Goal: Task Accomplishment & Management: Use online tool/utility

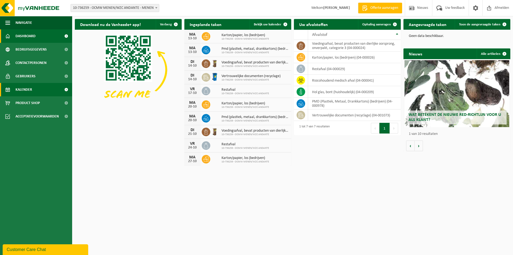
click at [35, 90] on link "Kalender" at bounding box center [36, 89] width 72 height 13
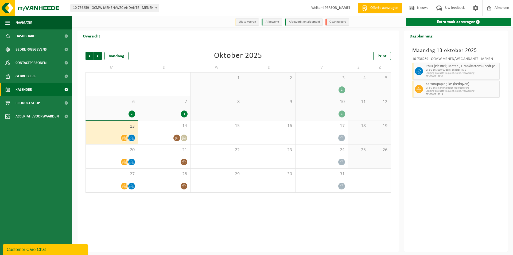
click at [443, 21] on link "Extra taak aanvragen" at bounding box center [458, 22] width 105 height 9
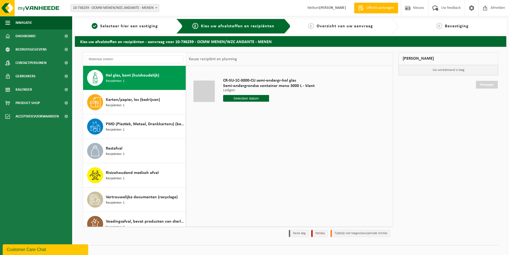
click at [252, 98] on input "text" at bounding box center [246, 98] width 46 height 7
click at [227, 154] on div "20" at bounding box center [228, 154] width 9 height 9
type input "Van 2025-10-20"
click at [242, 117] on button "In winkelmand" at bounding box center [238, 118] width 29 height 9
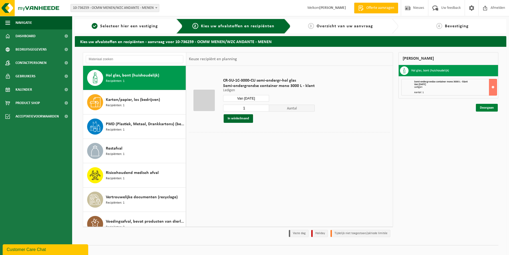
click at [489, 107] on link "Doorgaan" at bounding box center [487, 108] width 22 height 8
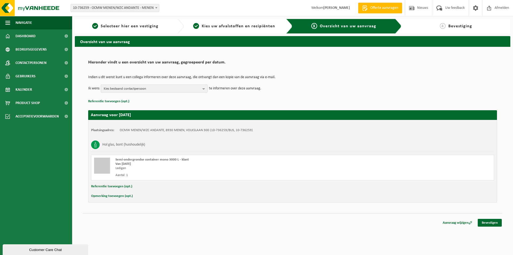
click at [205, 88] on b "button" at bounding box center [205, 88] width 5 height 7
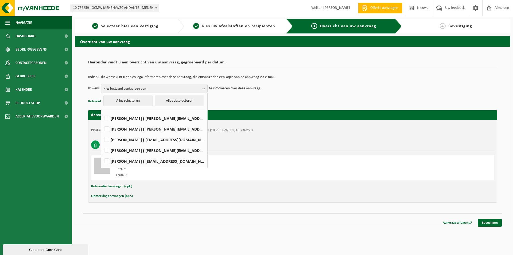
click at [205, 88] on b "button" at bounding box center [205, 89] width 5 height 8
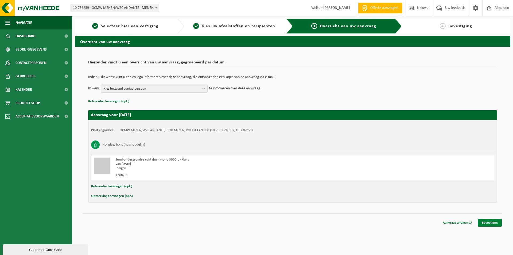
click at [490, 223] on link "Bevestigen" at bounding box center [490, 223] width 24 height 8
